Goal: Ask a question

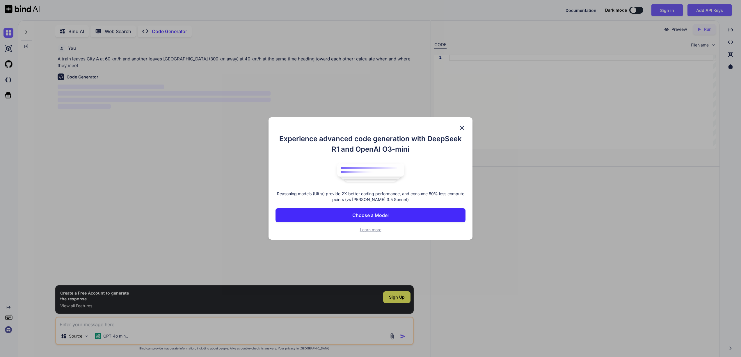
scroll to position [2, 0]
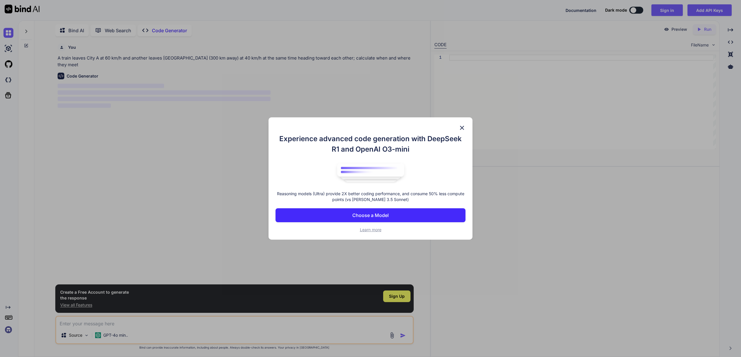
click at [461, 127] on img at bounding box center [461, 127] width 7 height 7
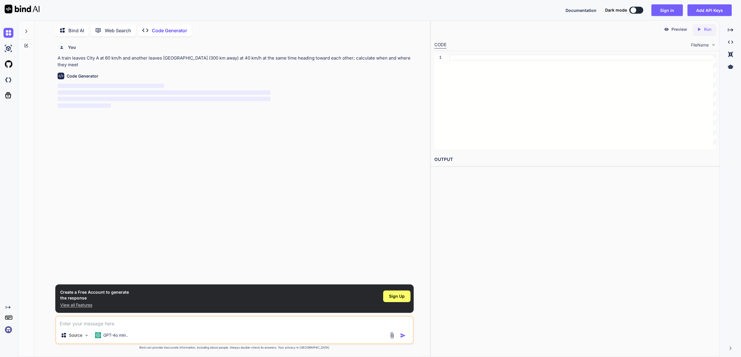
click at [24, 8] on img at bounding box center [22, 9] width 35 height 9
type textarea "x"
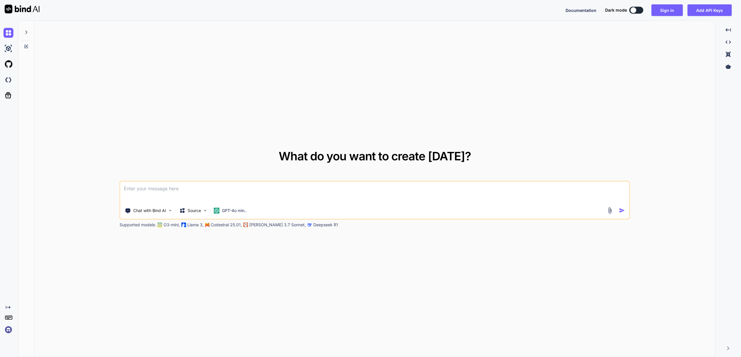
click at [583, 9] on span "Documentation" at bounding box center [580, 10] width 31 height 5
